Goal: Task Accomplishment & Management: Manage account settings

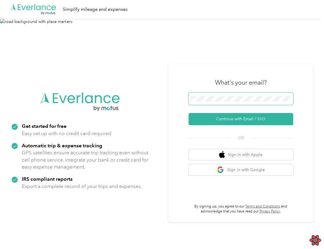
click at [234, 95] on span at bounding box center [241, 99] width 105 height 12
click at [235, 101] on span at bounding box center [241, 99] width 105 height 12
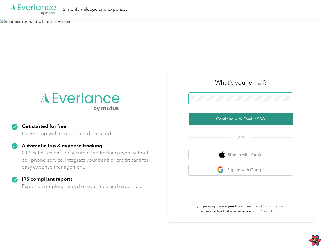
click at [243, 120] on button "Continue with Email / SSO" at bounding box center [241, 119] width 105 height 12
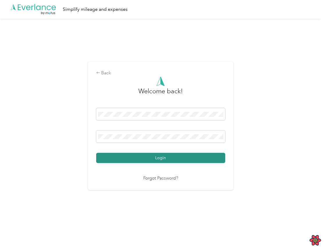
click at [170, 155] on button "Login" at bounding box center [160, 158] width 129 height 10
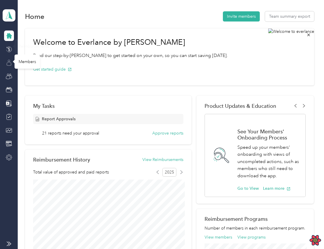
click at [10, 63] on icon at bounding box center [9, 63] width 6 height 6
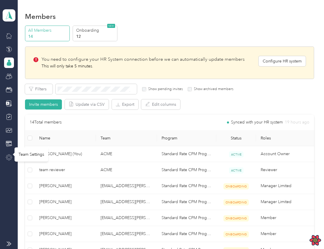
click at [10, 159] on icon at bounding box center [9, 157] width 6 height 6
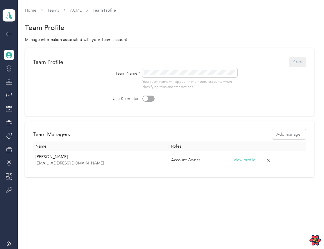
click at [6, 39] on div at bounding box center [9, 113] width 10 height 165
click at [7, 36] on icon at bounding box center [9, 34] width 7 height 7
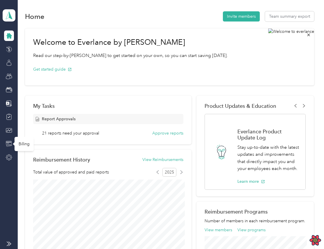
click at [10, 145] on icon at bounding box center [9, 144] width 6 height 6
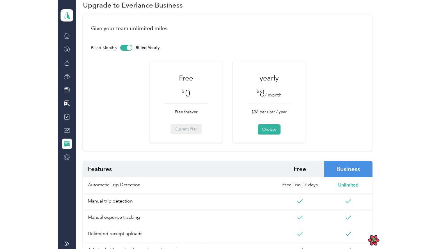
scroll to position [11, 0]
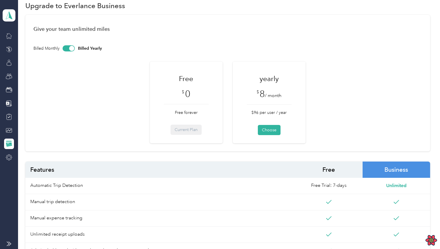
click at [110, 95] on div "Free $ 0 Free forever Current Plan yearly $ 8 / month $96 per user / year Choose" at bounding box center [227, 103] width 388 height 82
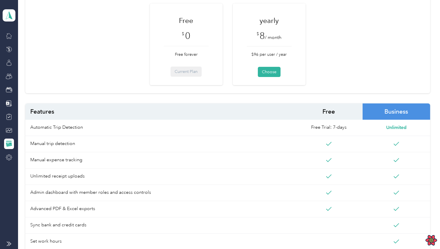
scroll to position [72, 0]
